Goal: Use online tool/utility: Utilize a website feature to perform a specific function

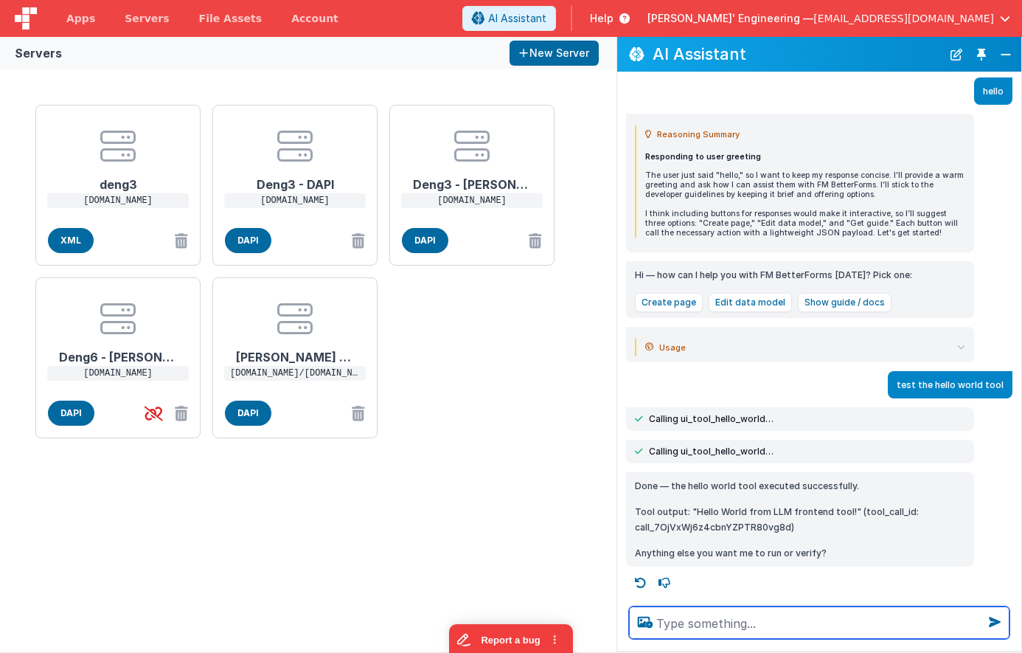
scroll to position [40, 0]
click at [687, 477] on textarea at bounding box center [819, 622] width 381 height 32
click at [955, 49] on button "New Chat" at bounding box center [956, 54] width 21 height 21
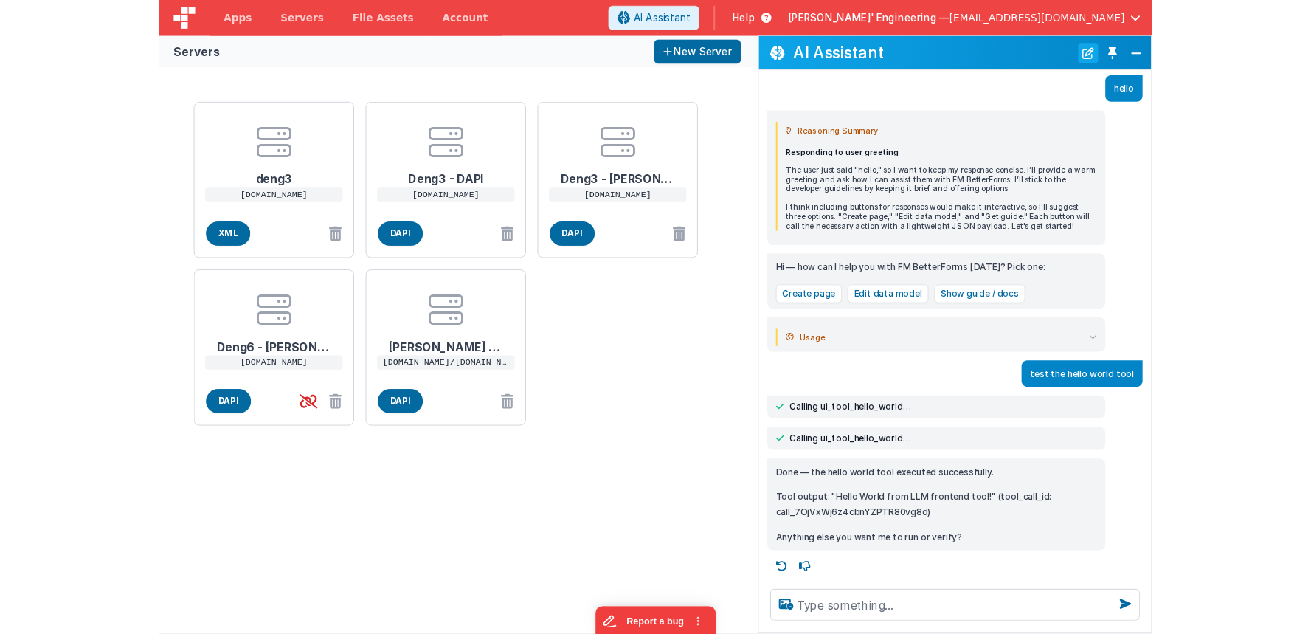
scroll to position [0, 0]
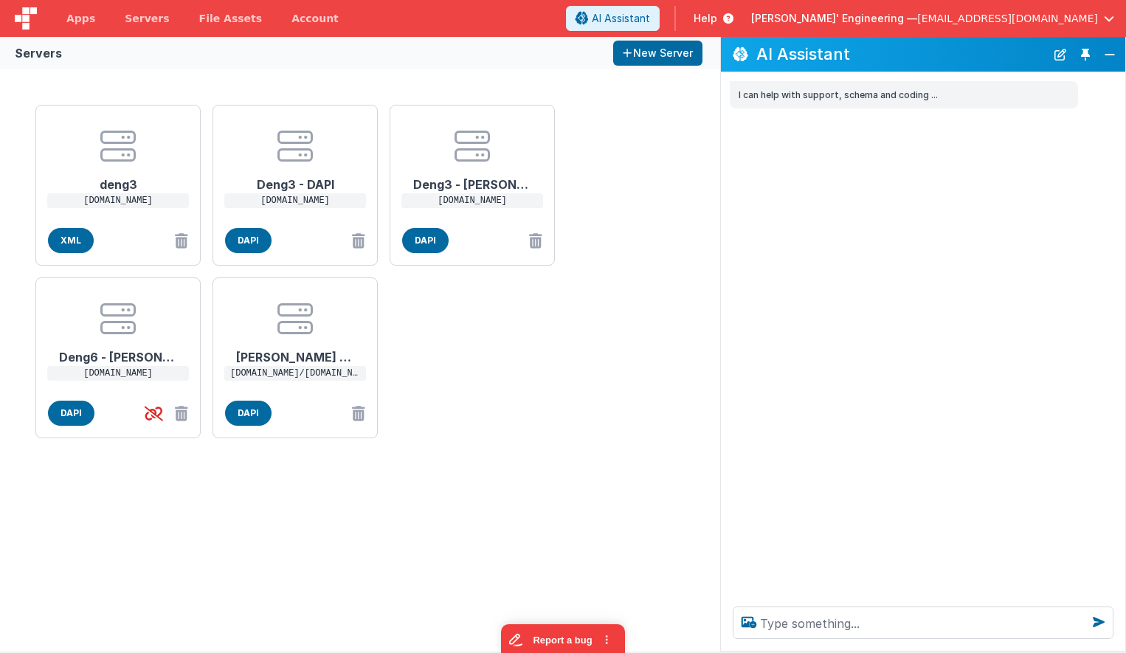
click at [717, 138] on div "deng3 [DOMAIN_NAME] XML Deng3 - DAPI [DOMAIN_NAME] DAPI Deng3 - [PERSON_NAME] […" at bounding box center [360, 360] width 720 height 582
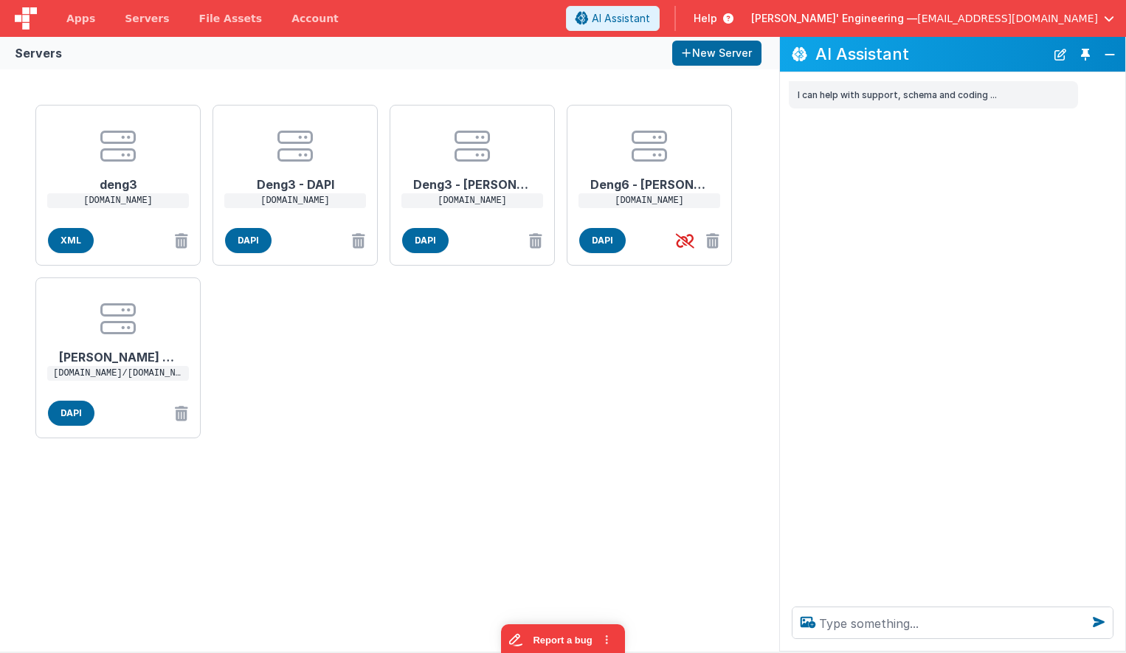
drag, startPoint x: 721, startPoint y: 136, endPoint x: 783, endPoint y: 128, distance: 63.2
click at [780, 127] on div "I can help with support, schema and coding ..." at bounding box center [952, 333] width 345 height 522
drag, startPoint x: 853, startPoint y: 151, endPoint x: 856, endPoint y: 288, distance: 137.2
click at [855, 152] on div "I can help with support, schema and coding ..." at bounding box center [952, 333] width 344 height 522
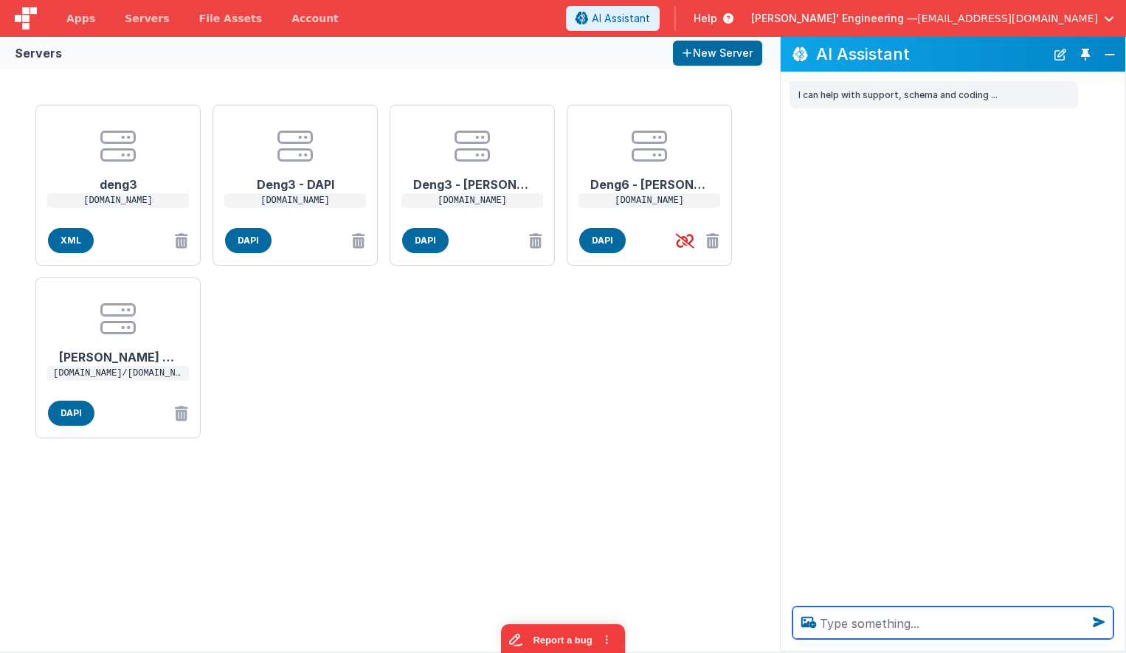
click at [828, 477] on textarea at bounding box center [952, 622] width 321 height 32
type textarea "call the hellow world tool"
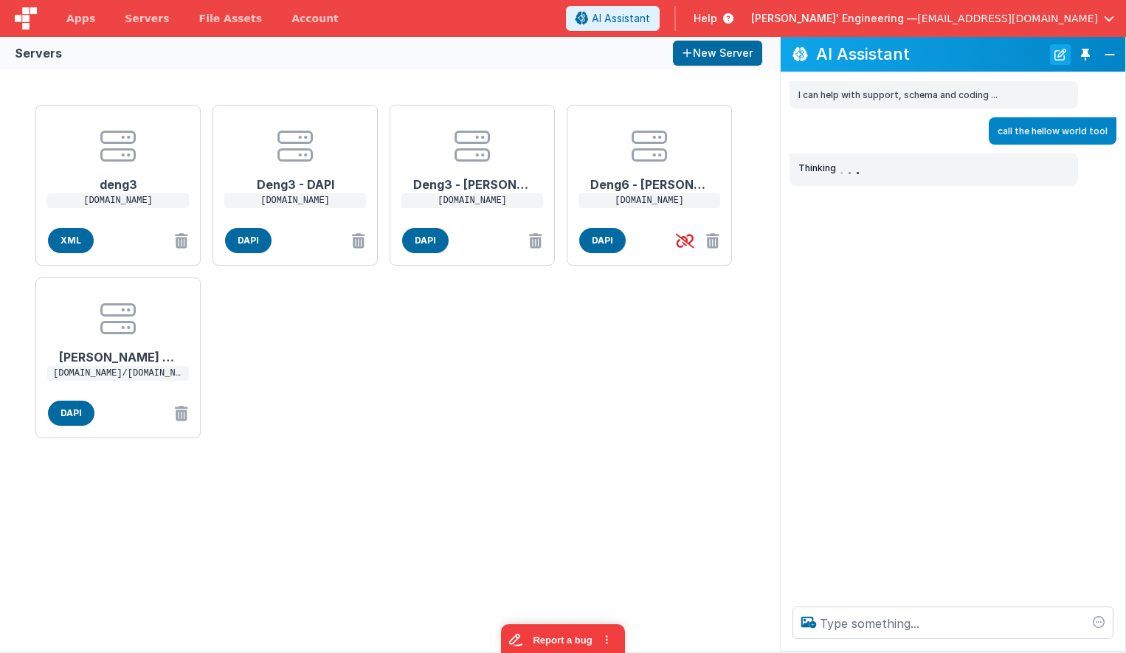
click at [1058, 57] on button "New Chat" at bounding box center [1060, 54] width 21 height 21
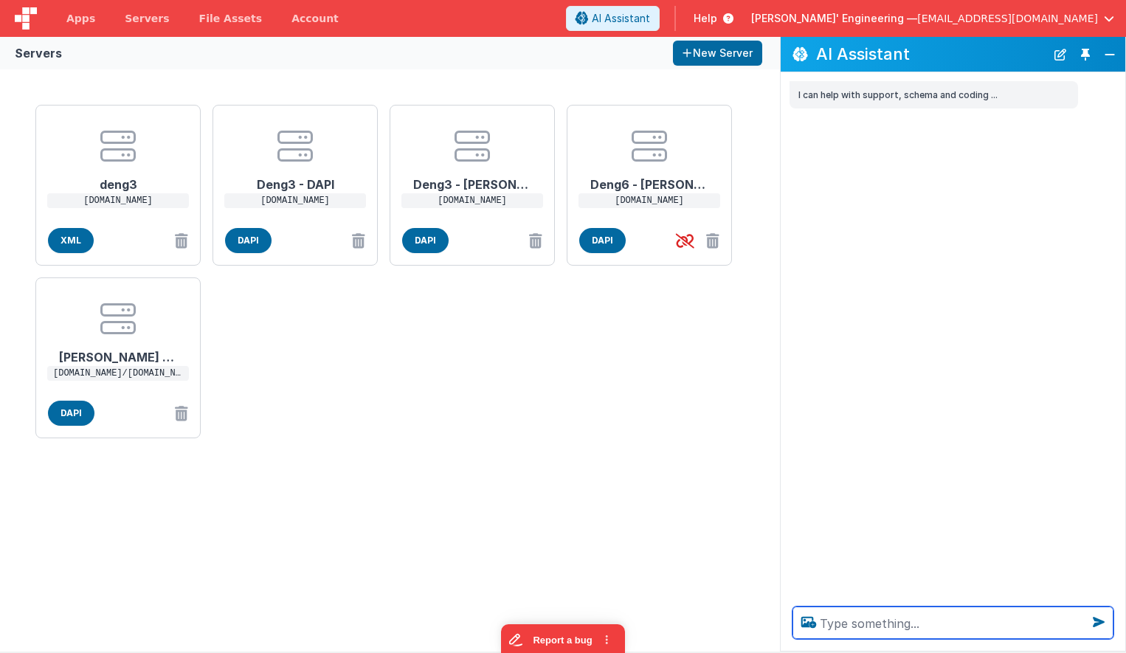
click at [881, 477] on textarea at bounding box center [952, 622] width 321 height 32
type textarea "call hello world tool"
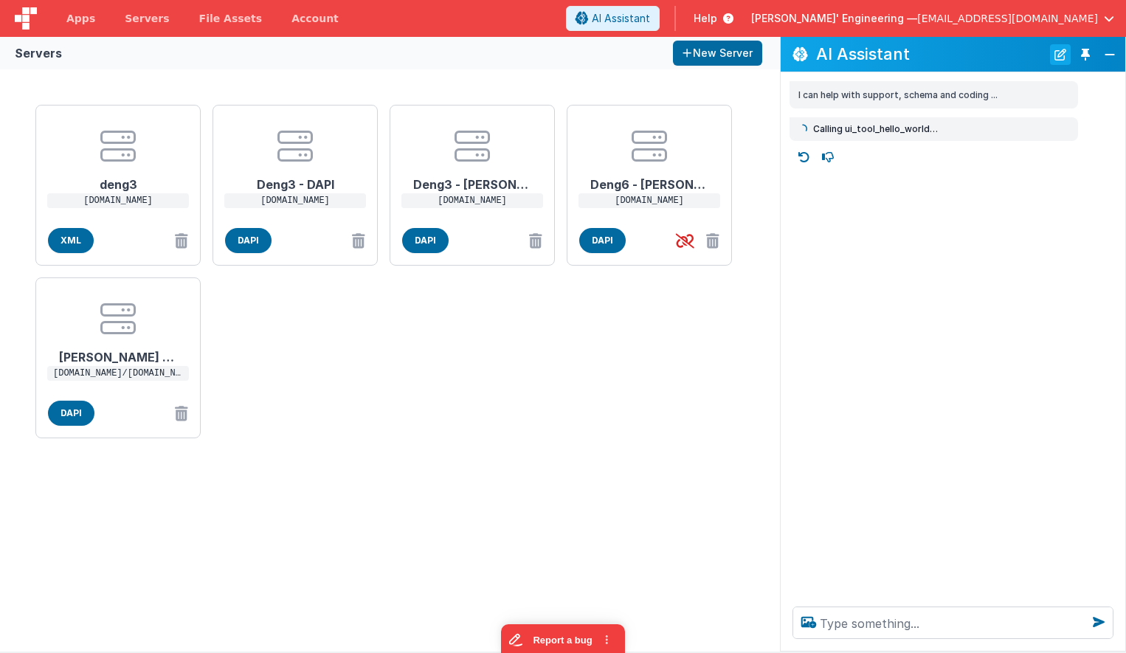
click at [1062, 57] on button "New Chat" at bounding box center [1060, 54] width 21 height 21
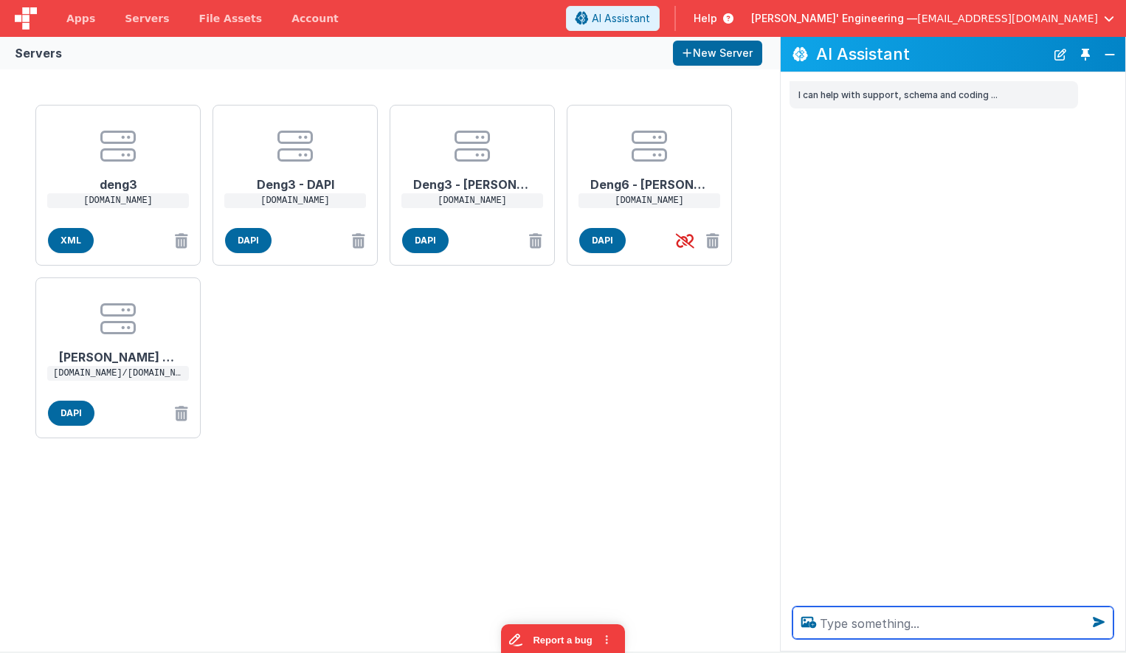
click at [904, 477] on textarea at bounding box center [952, 622] width 321 height 32
paste textarea "call hello world tool"
type textarea "call hello world tool"
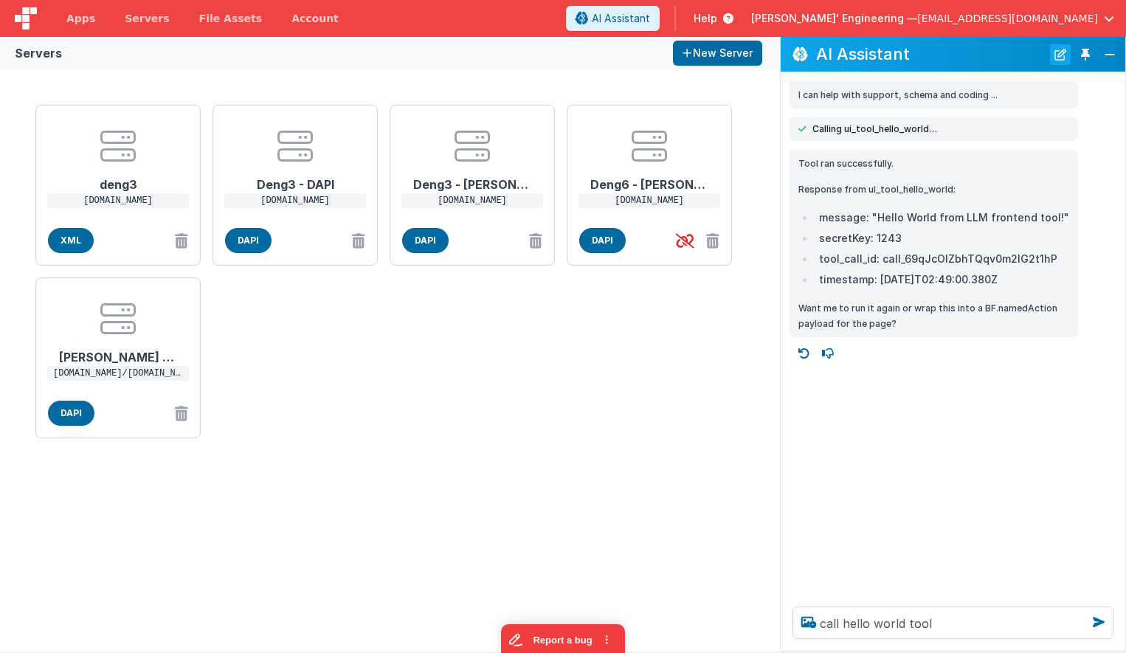
click at [1067, 52] on button "New Chat" at bounding box center [1060, 54] width 21 height 21
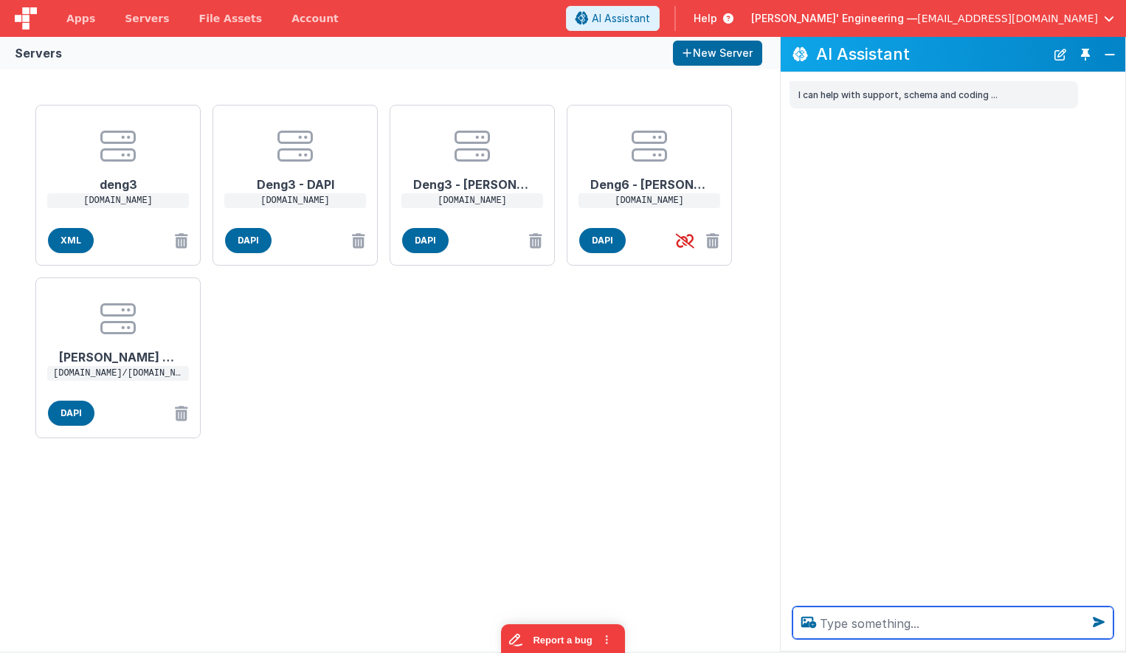
click at [955, 477] on textarea at bounding box center [952, 622] width 321 height 32
paste textarea "call hello world tool"
type textarea "call hello world tool"
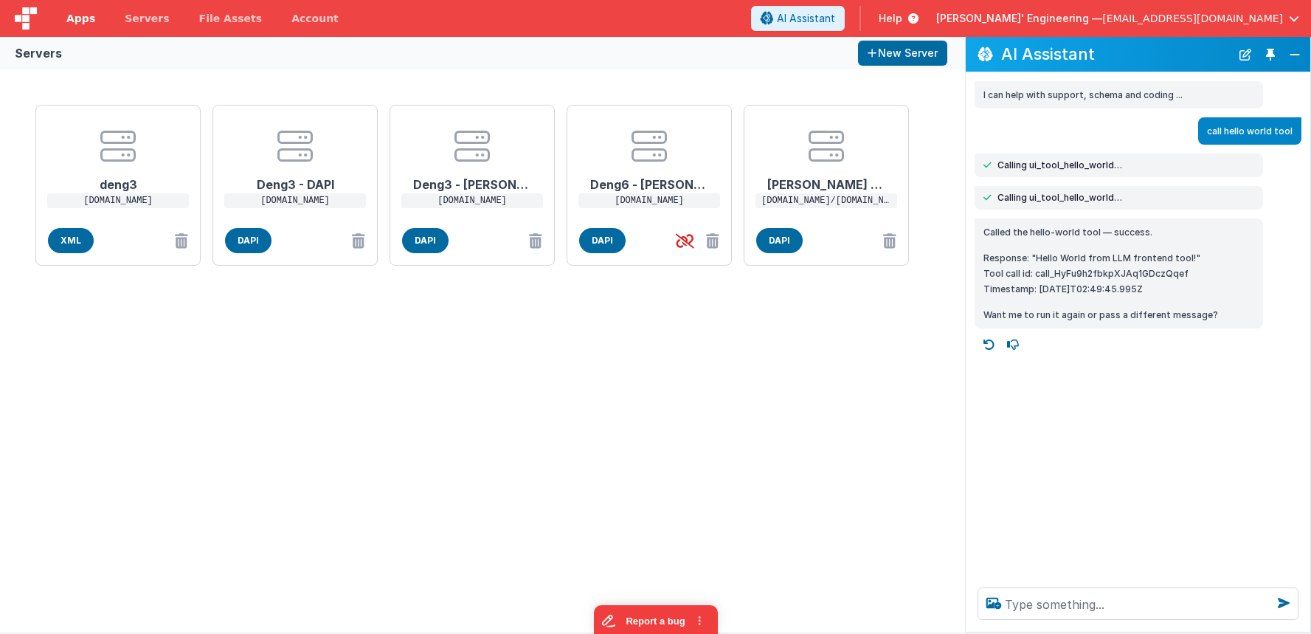
click at [100, 24] on link "Apps" at bounding box center [81, 18] width 58 height 37
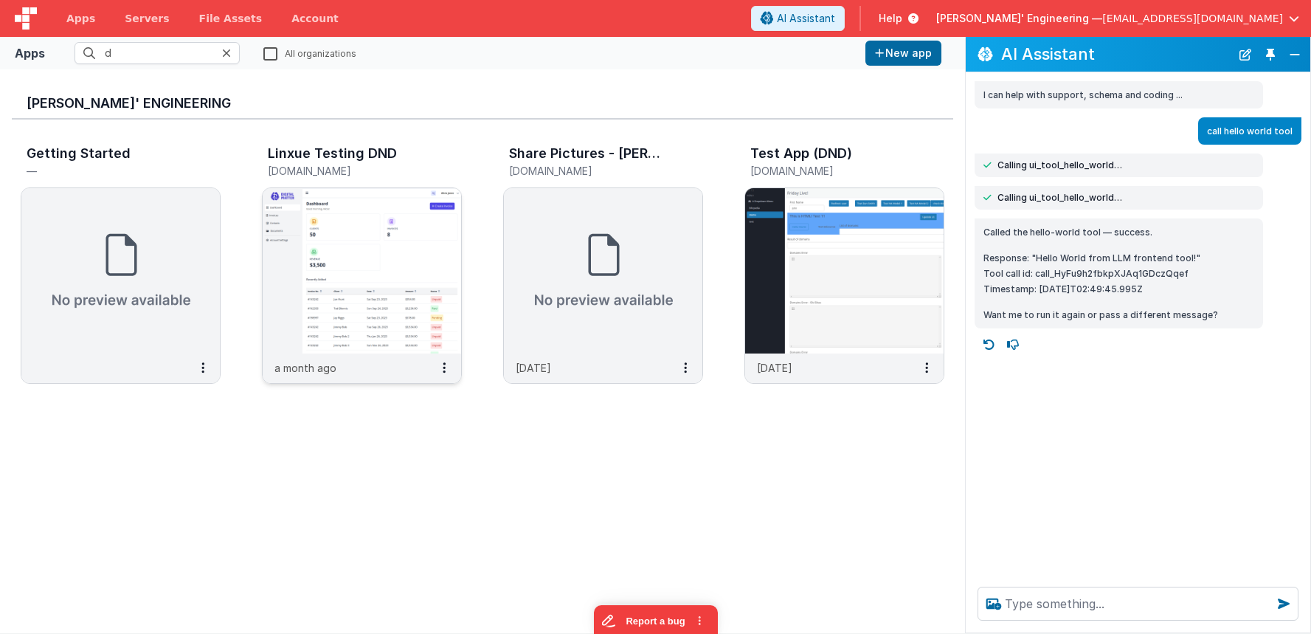
click at [300, 217] on img at bounding box center [362, 270] width 198 height 165
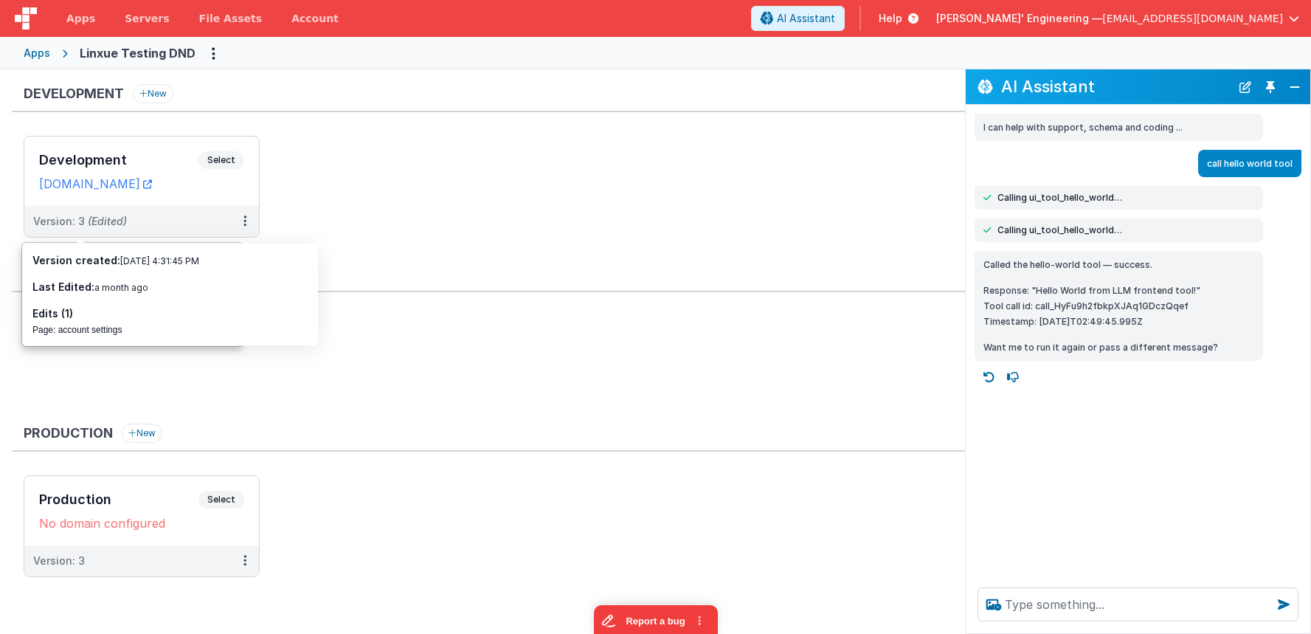
click at [366, 136] on ul "Development Select URLs [DOMAIN_NAME] Version: 3 (Edited)" at bounding box center [494, 194] width 941 height 117
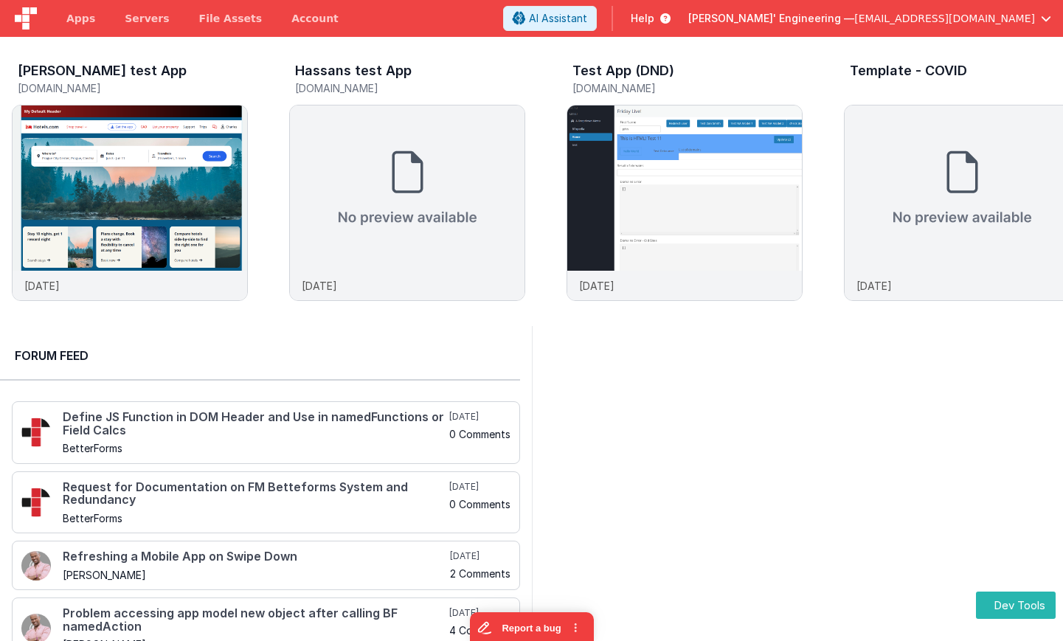
click at [806, 508] on div at bounding box center [798, 527] width 532 height 403
click at [165, 217] on img at bounding box center [130, 222] width 235 height 235
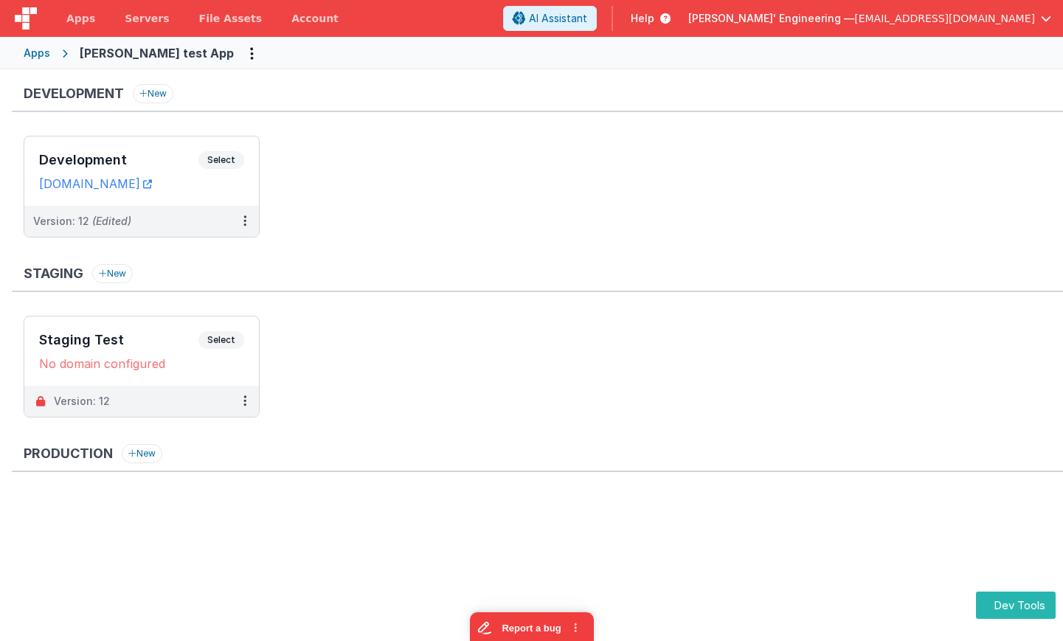
click at [285, 175] on ul "Development Select URLs charlesguidev.fmbetterforms.com Version: 12 (Edited)" at bounding box center [543, 194] width 1039 height 117
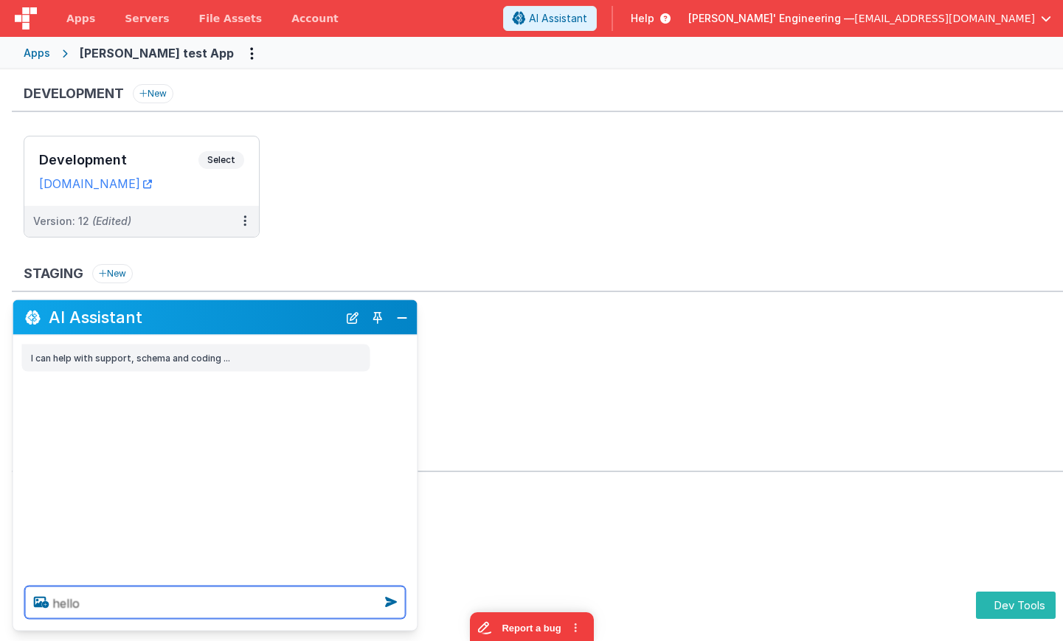
type textarea "hello"
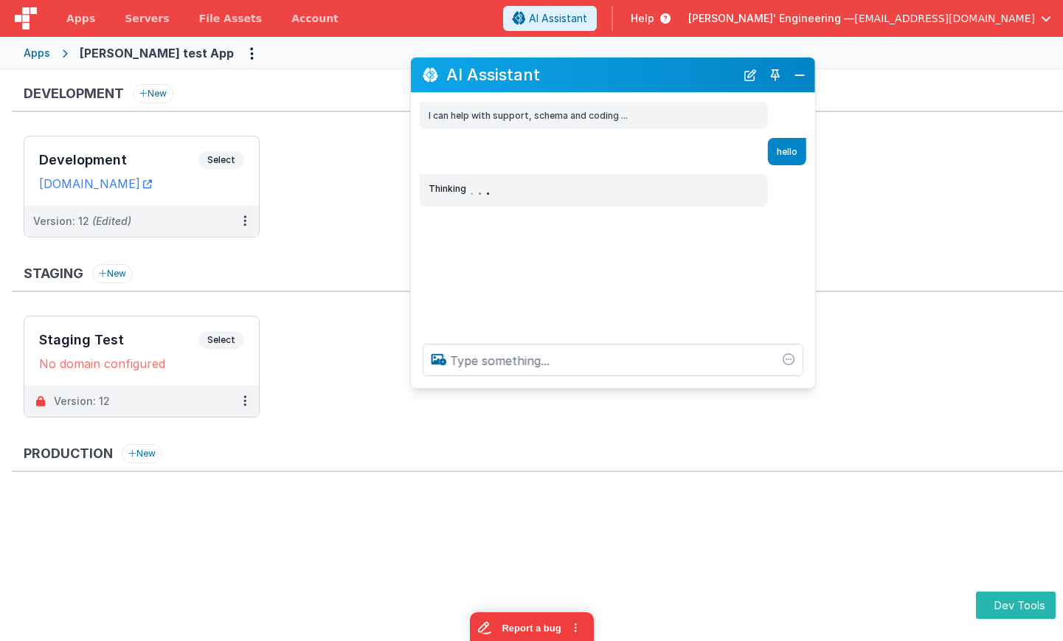
drag, startPoint x: 176, startPoint y: 316, endPoint x: 573, endPoint y: 73, distance: 465.8
click at [573, 73] on h2 "AI Assistant" at bounding box center [590, 75] width 289 height 18
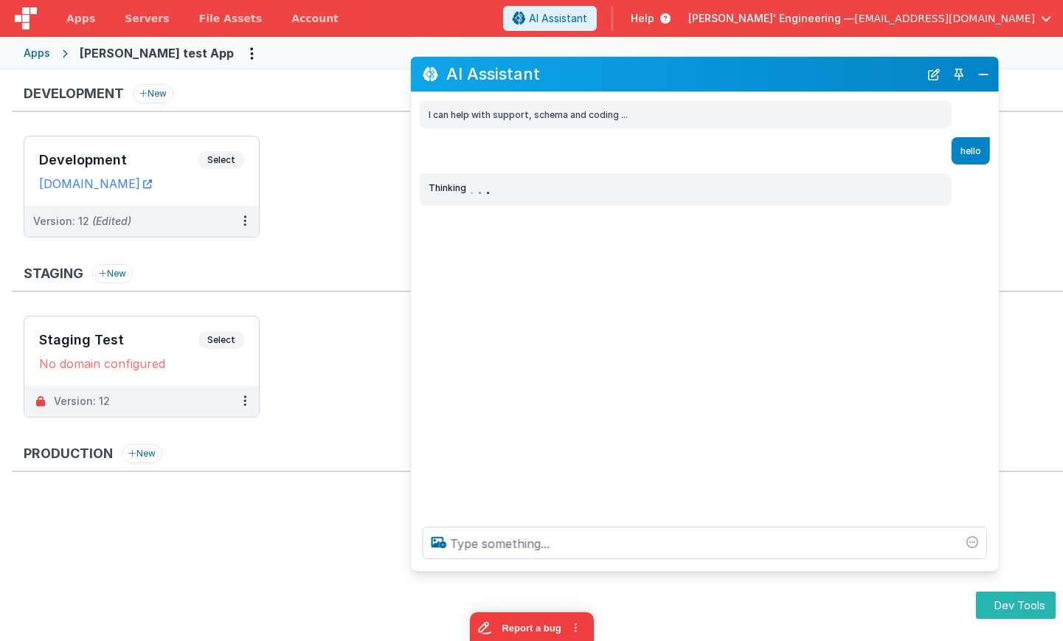
drag, startPoint x: 806, startPoint y: 382, endPoint x: 1022, endPoint y: 590, distance: 300.0
click at [999, 571] on div at bounding box center [705, 543] width 588 height 56
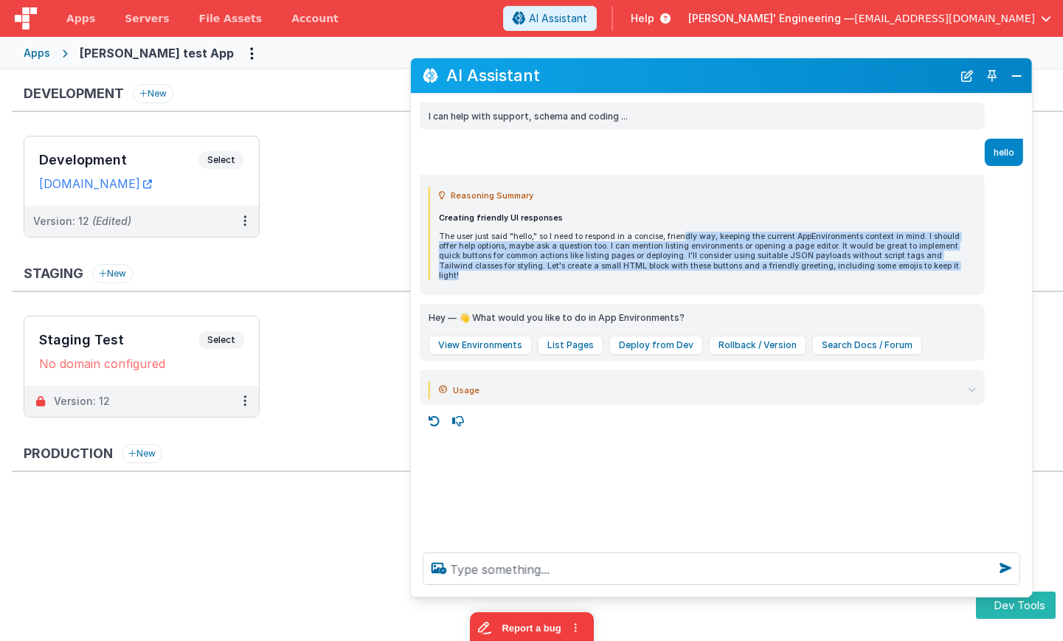
drag, startPoint x: 678, startPoint y: 238, endPoint x: 872, endPoint y: 263, distance: 195.7
click at [872, 263] on p "The user just said "hello," so I need to respond in a concise, friendly way, ke…" at bounding box center [707, 256] width 537 height 49
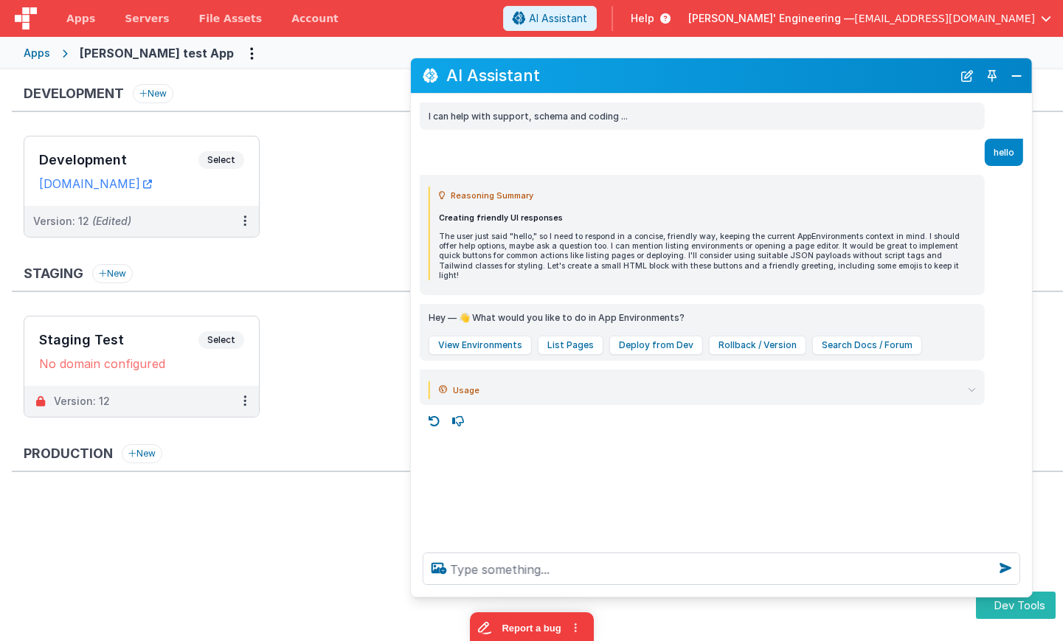
click at [977, 383] on div "Usage input_tokens 9,848 input_tokens_details.cached_tokens 3,968 output_tokens…" at bounding box center [702, 387] width 565 height 35
click at [974, 386] on icon at bounding box center [972, 390] width 8 height 8
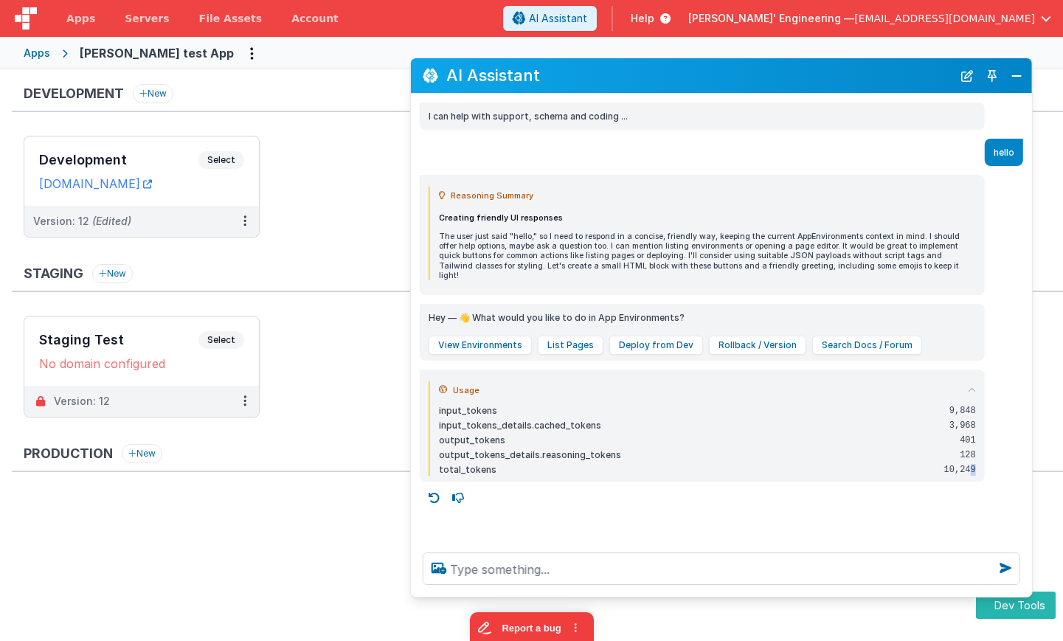
drag, startPoint x: 978, startPoint y: 457, endPoint x: 990, endPoint y: 417, distance: 41.5
click at [984, 457] on div "Usage input_tokens 9,848 input_tokens_details.cached_tokens 3,968 output_tokens…" at bounding box center [702, 426] width 565 height 112
click at [977, 381] on div "Usage input_tokens 9,848 input_tokens_details.cached_tokens 3,968 output_tokens…" at bounding box center [702, 426] width 565 height 112
click at [973, 386] on icon at bounding box center [972, 390] width 8 height 8
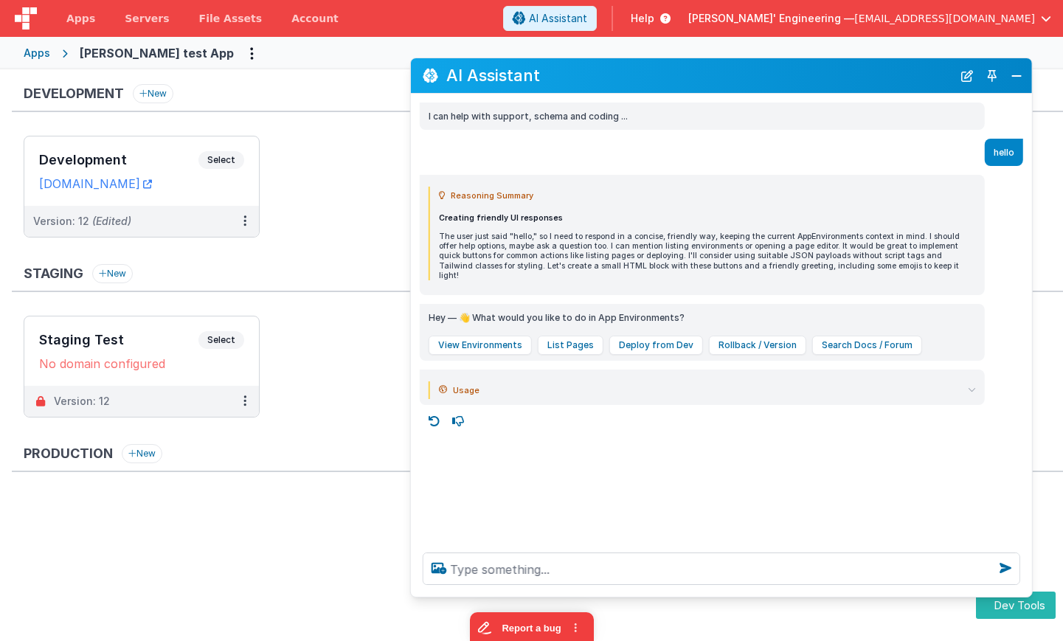
drag, startPoint x: 820, startPoint y: 485, endPoint x: 765, endPoint y: 502, distance: 57.9
click at [820, 485] on div "I can help with support, schema and coding ... hello Reasoning Summary Creating…" at bounding box center [721, 317] width 621 height 447
click at [764, 528] on div "I can help with support, schema and coding ... hello Reasoning Summary Creating…" at bounding box center [721, 317] width 621 height 447
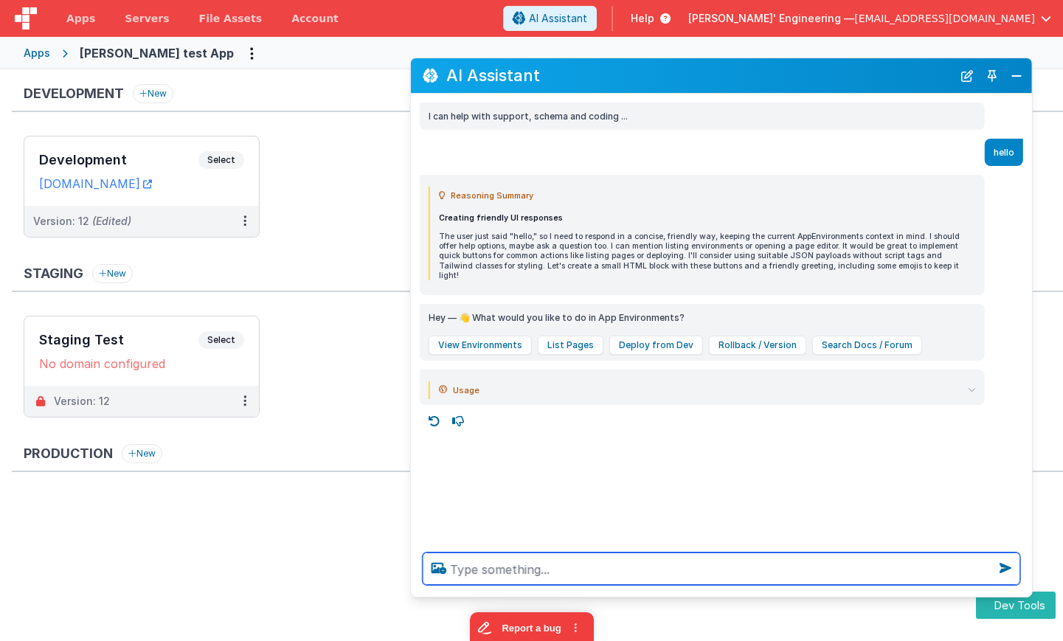
click at [618, 565] on textarea at bounding box center [722, 569] width 598 height 32
type textarea "run the hello world tool"
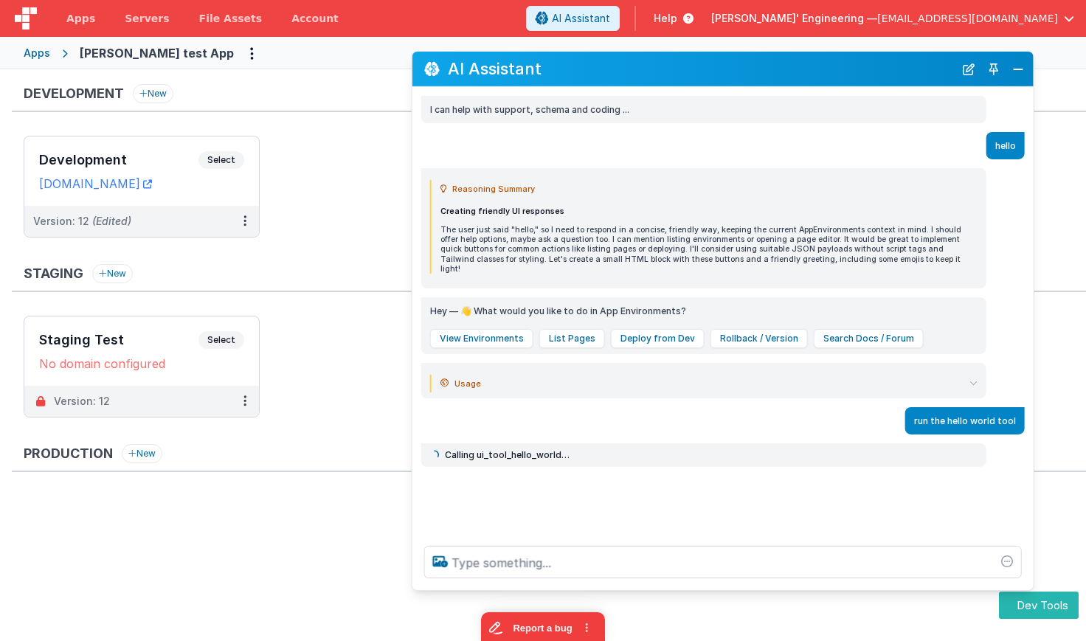
click at [811, 66] on h2 "AI Assistant" at bounding box center [701, 69] width 506 height 18
click at [969, 73] on button "New Chat" at bounding box center [968, 68] width 21 height 21
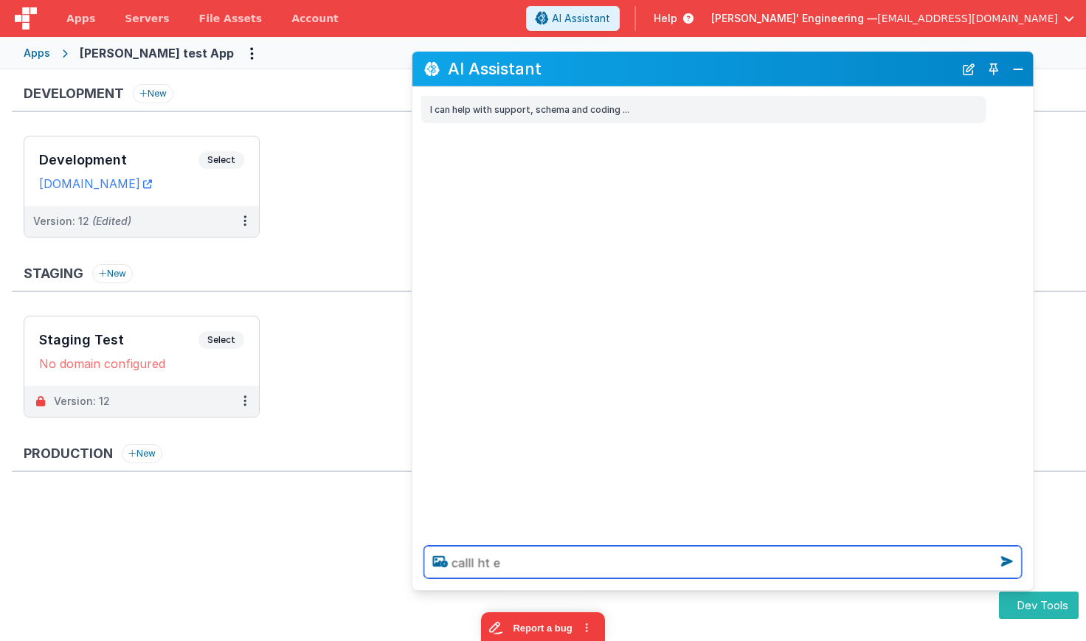
type textarea "calll ht e"
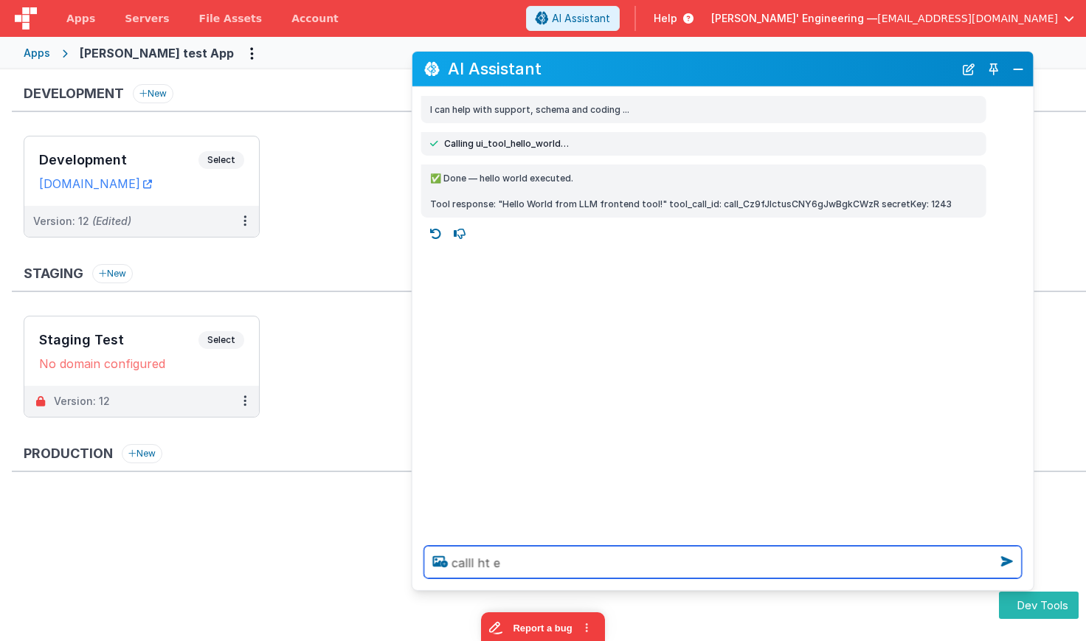
drag, startPoint x: 531, startPoint y: 552, endPoint x: 451, endPoint y: 539, distance: 80.6
click at [451, 539] on div "calll ht e" at bounding box center [722, 562] width 621 height 56
type textarea "call hello wolrd"
